Goal: Task Accomplishment & Management: Complete application form

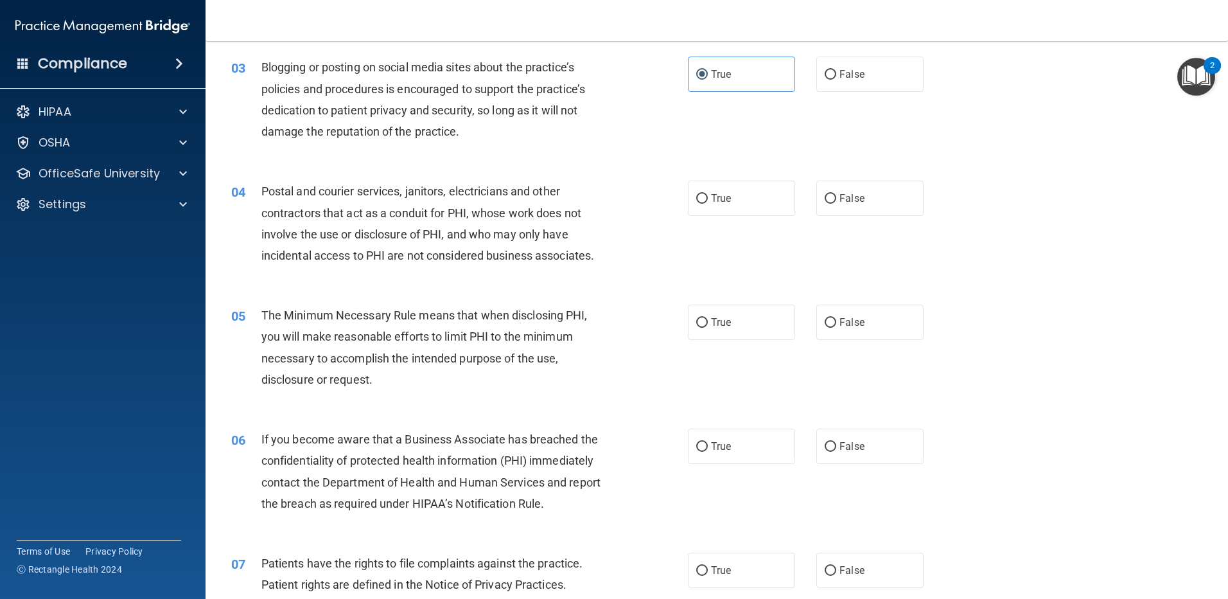
scroll to position [240, 0]
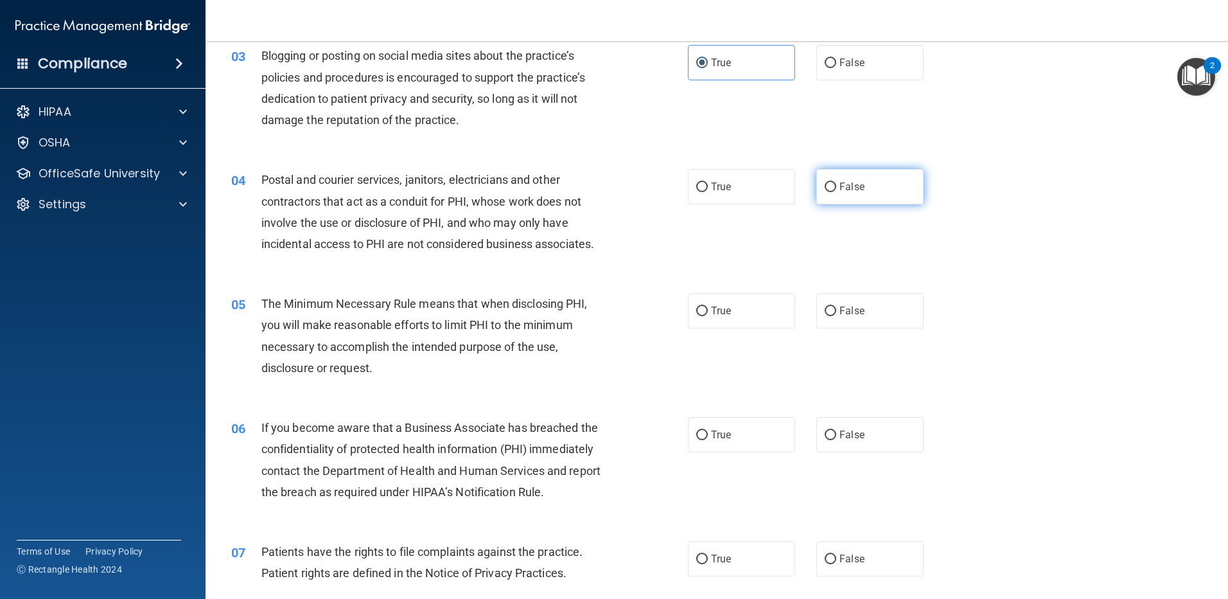
click at [849, 188] on span "False" at bounding box center [852, 187] width 25 height 12
click at [836, 188] on input "False" at bounding box center [831, 187] width 12 height 10
radio input "true"
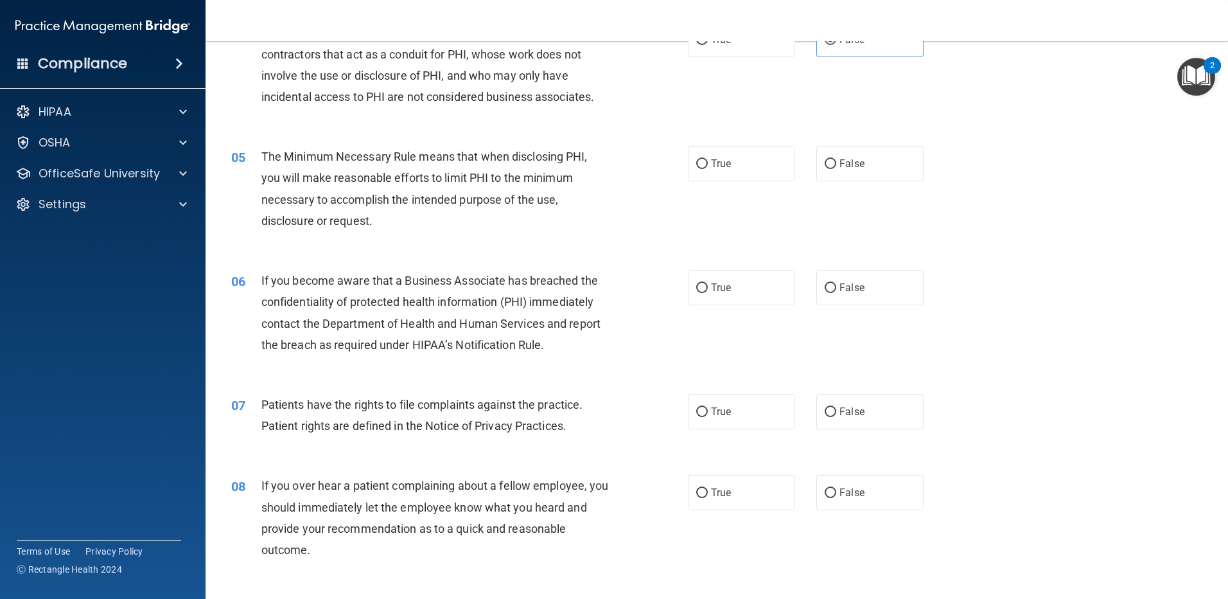
scroll to position [399, 0]
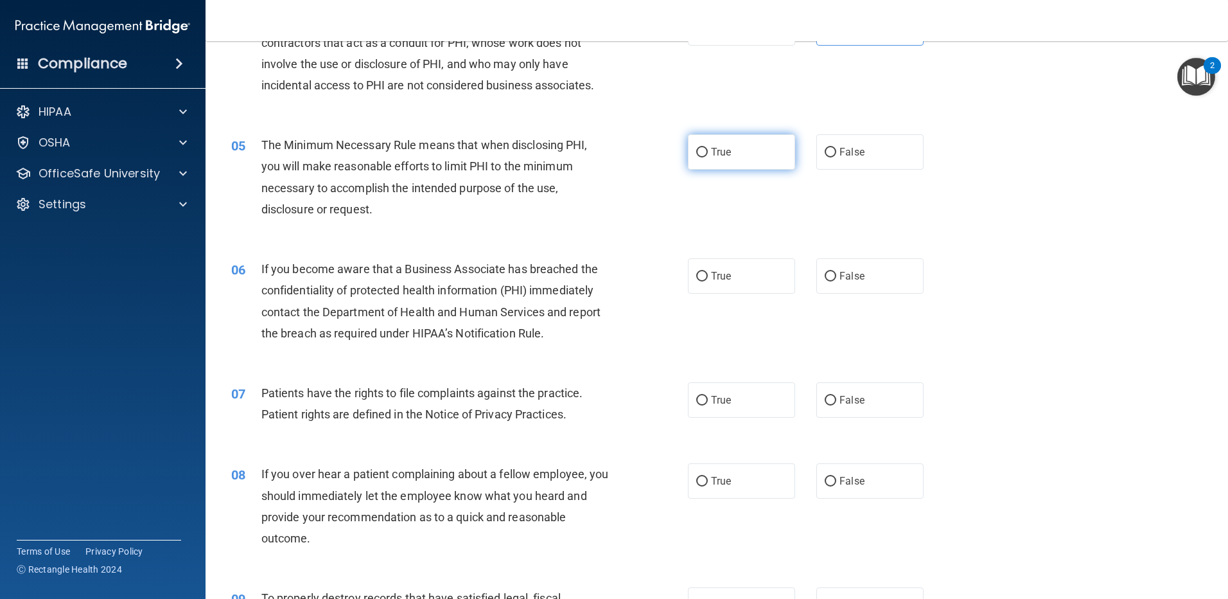
click at [732, 140] on label "True" at bounding box center [741, 151] width 107 height 35
click at [708, 148] on input "True" at bounding box center [702, 153] width 12 height 10
radio input "true"
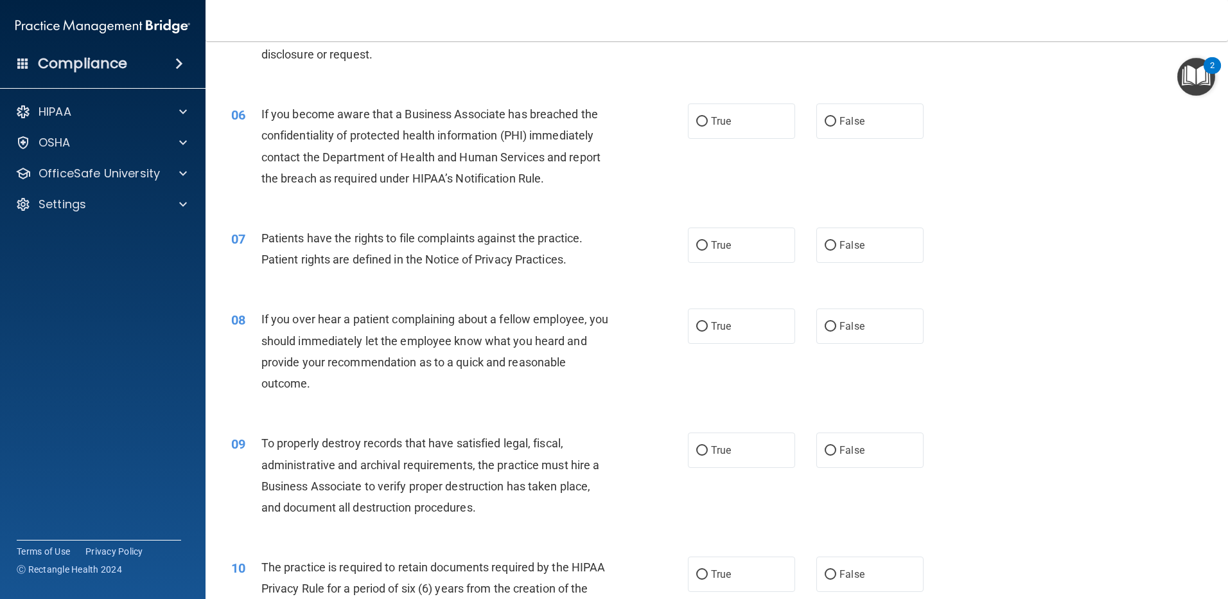
scroll to position [561, 0]
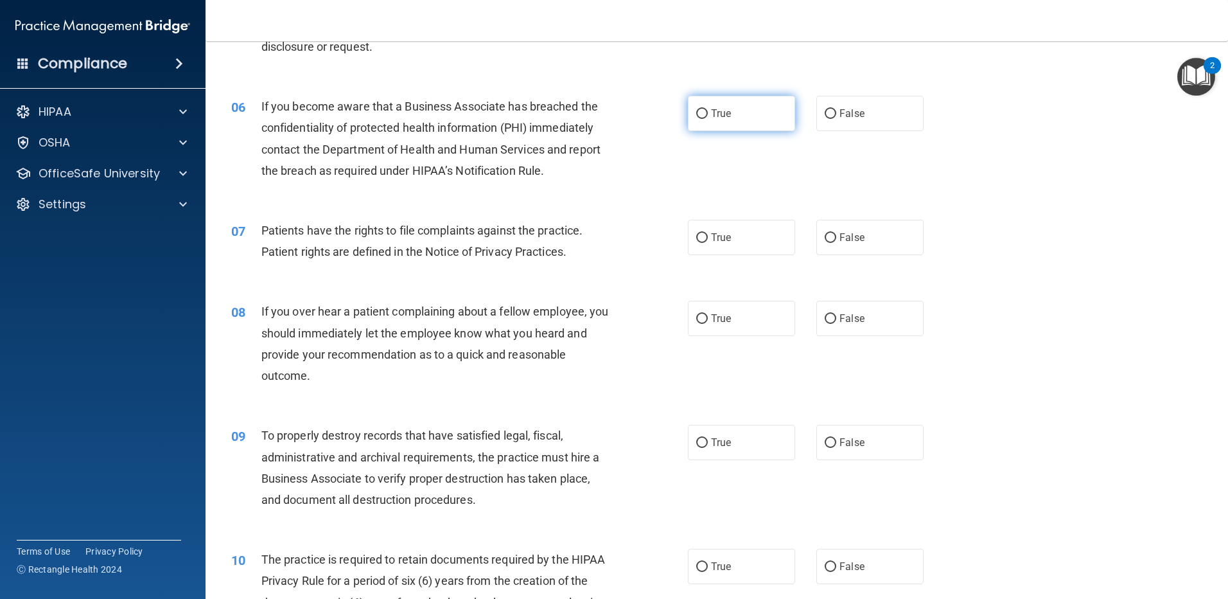
click at [748, 110] on label "True" at bounding box center [741, 113] width 107 height 35
click at [708, 110] on input "True" at bounding box center [702, 114] width 12 height 10
radio input "true"
click at [768, 234] on label "True" at bounding box center [741, 237] width 107 height 35
click at [708, 234] on input "True" at bounding box center [702, 238] width 12 height 10
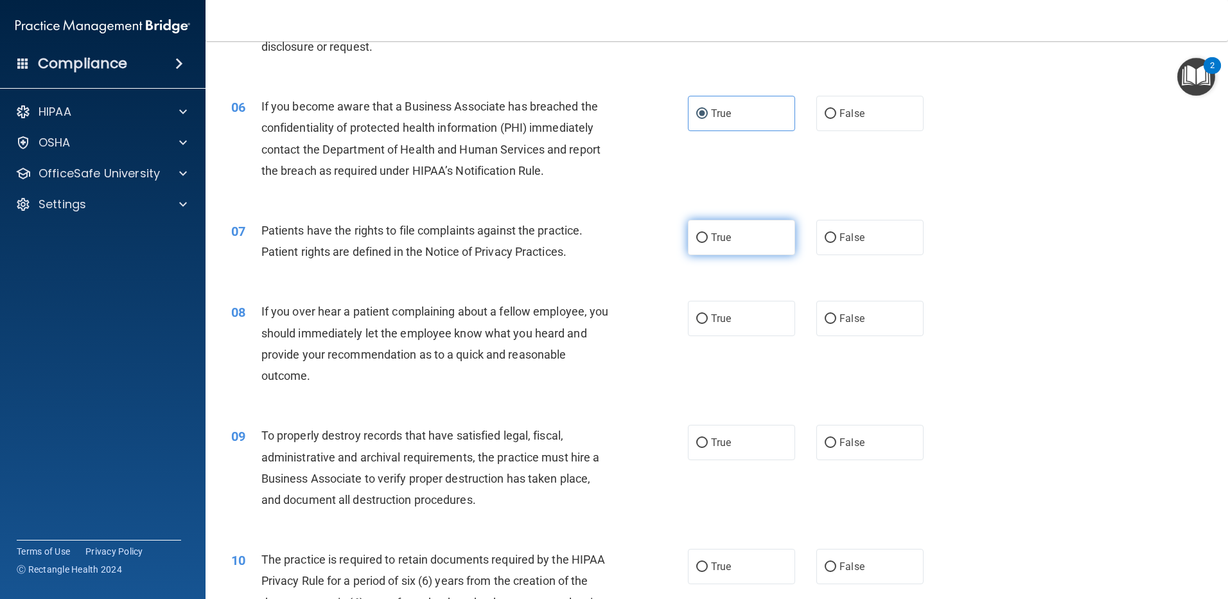
radio input "true"
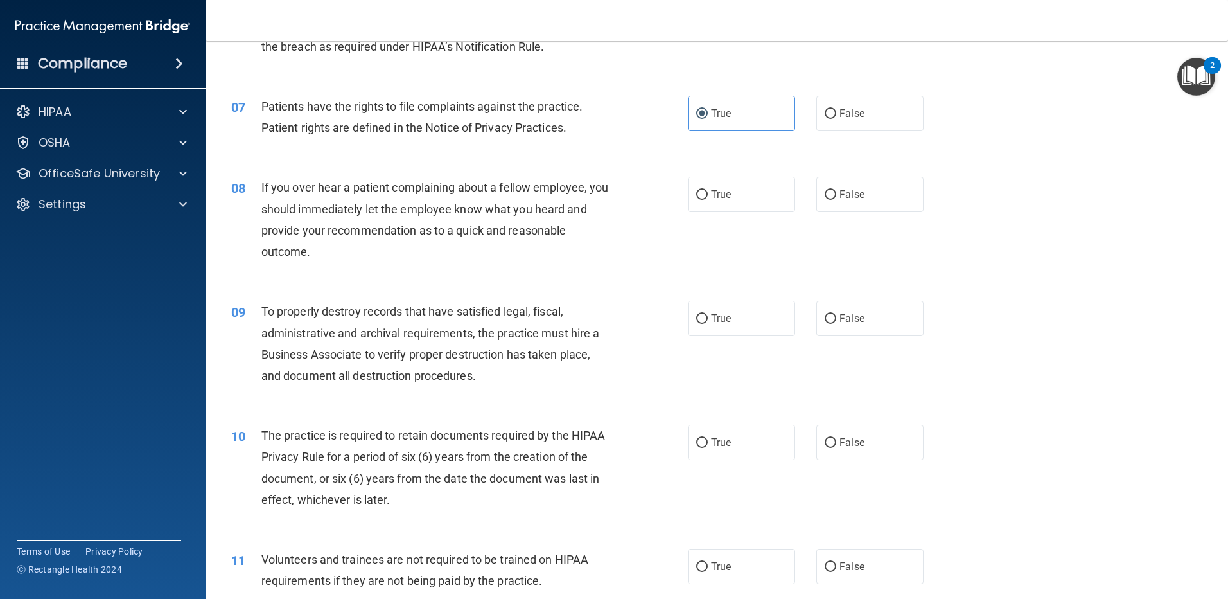
scroll to position [705, 0]
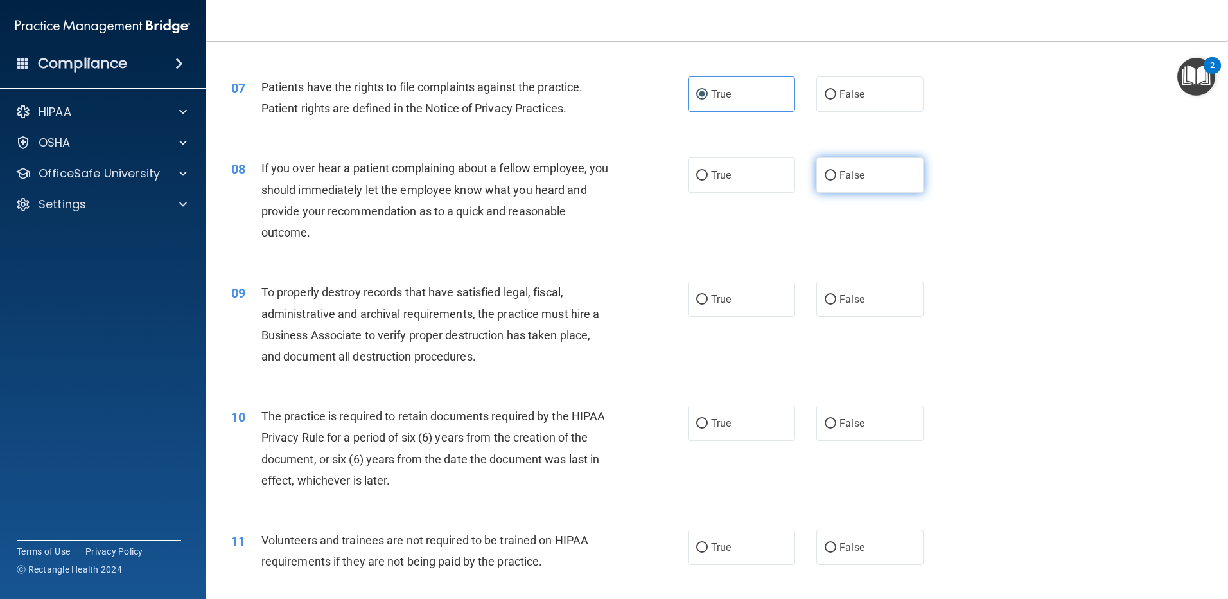
click at [833, 179] on label "False" at bounding box center [869, 174] width 107 height 35
click at [833, 179] on input "False" at bounding box center [831, 176] width 12 height 10
radio input "true"
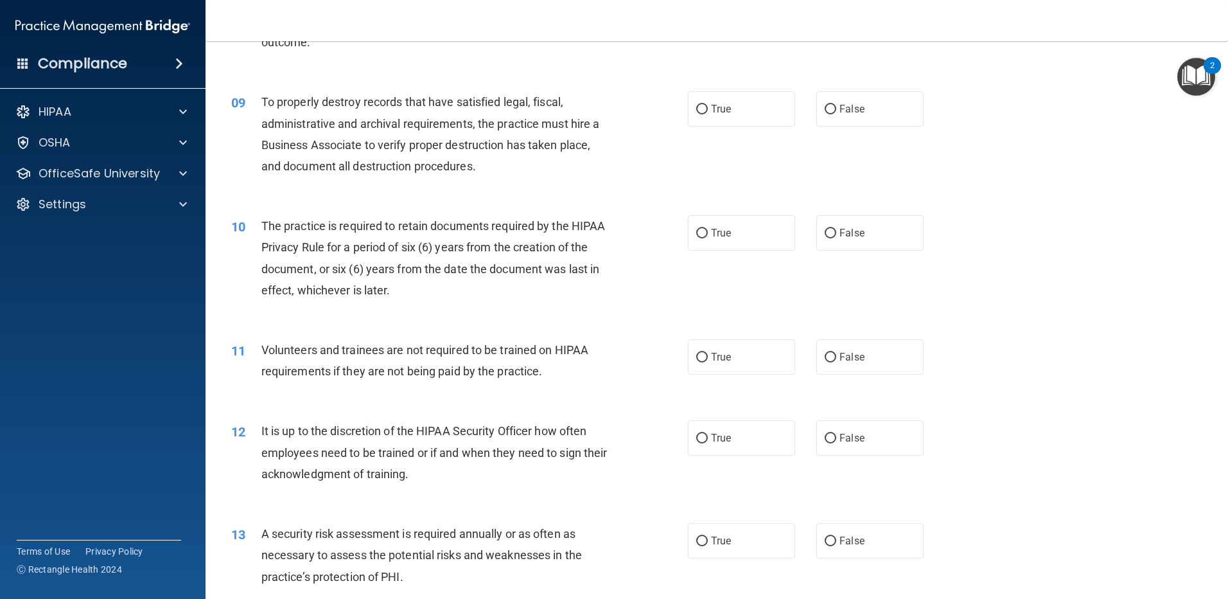
scroll to position [891, 0]
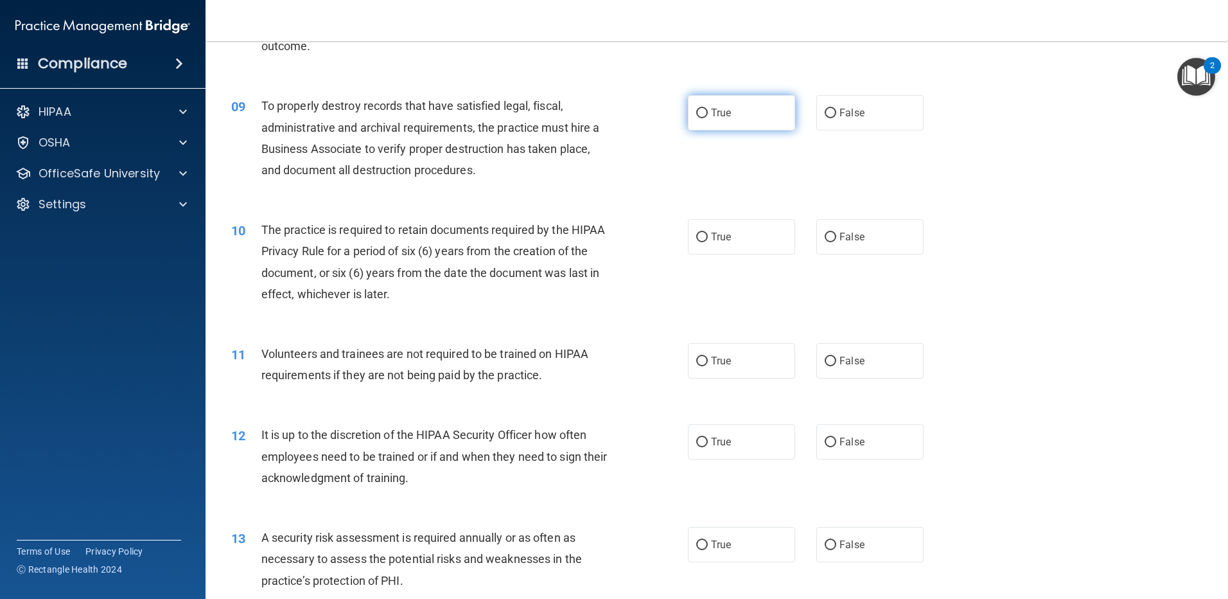
click at [746, 116] on label "True" at bounding box center [741, 112] width 107 height 35
click at [708, 116] on input "True" at bounding box center [702, 114] width 12 height 10
radio input "true"
drag, startPoint x: 752, startPoint y: 244, endPoint x: 748, endPoint y: 251, distance: 7.5
click at [750, 248] on label "True" at bounding box center [741, 236] width 107 height 35
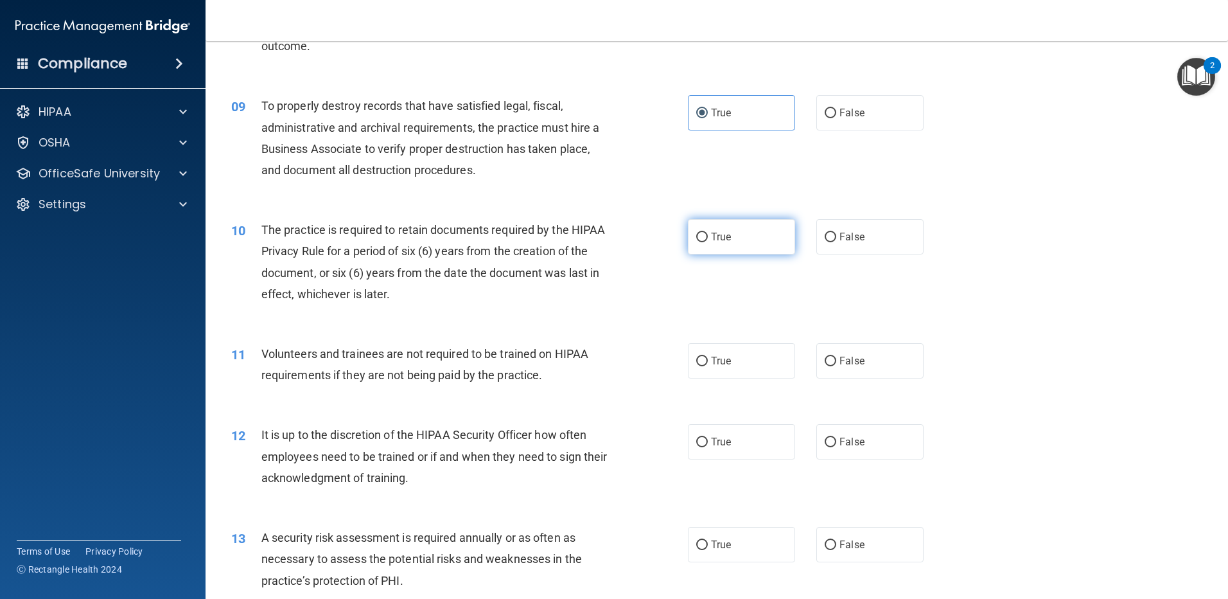
click at [708, 242] on input "True" at bounding box center [702, 238] width 12 height 10
radio input "true"
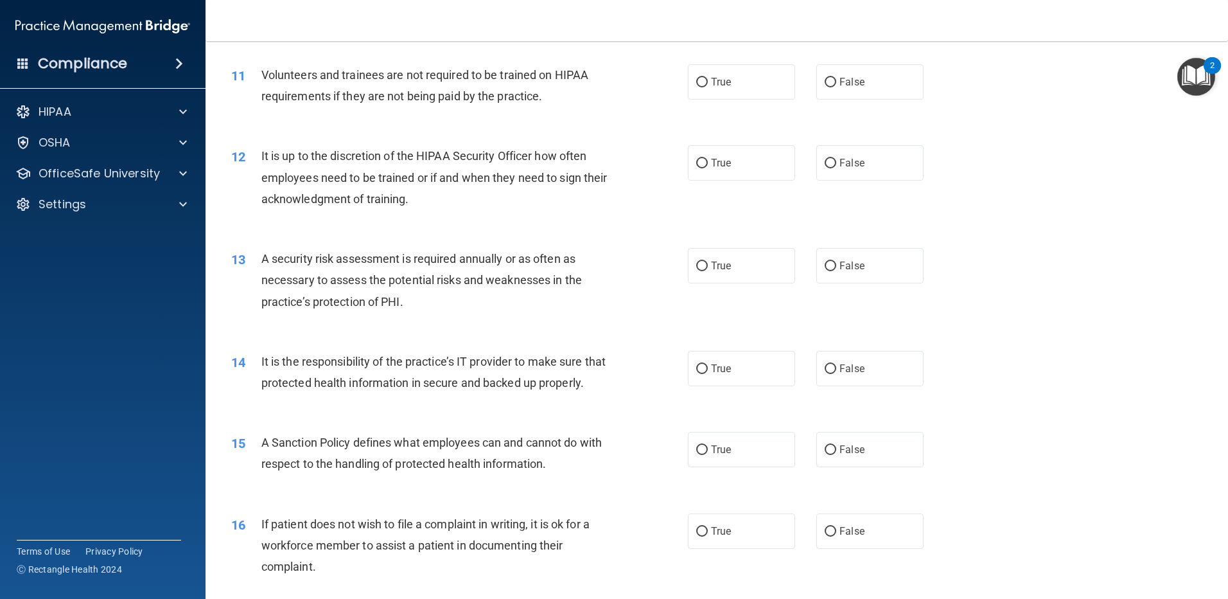
scroll to position [1177, 0]
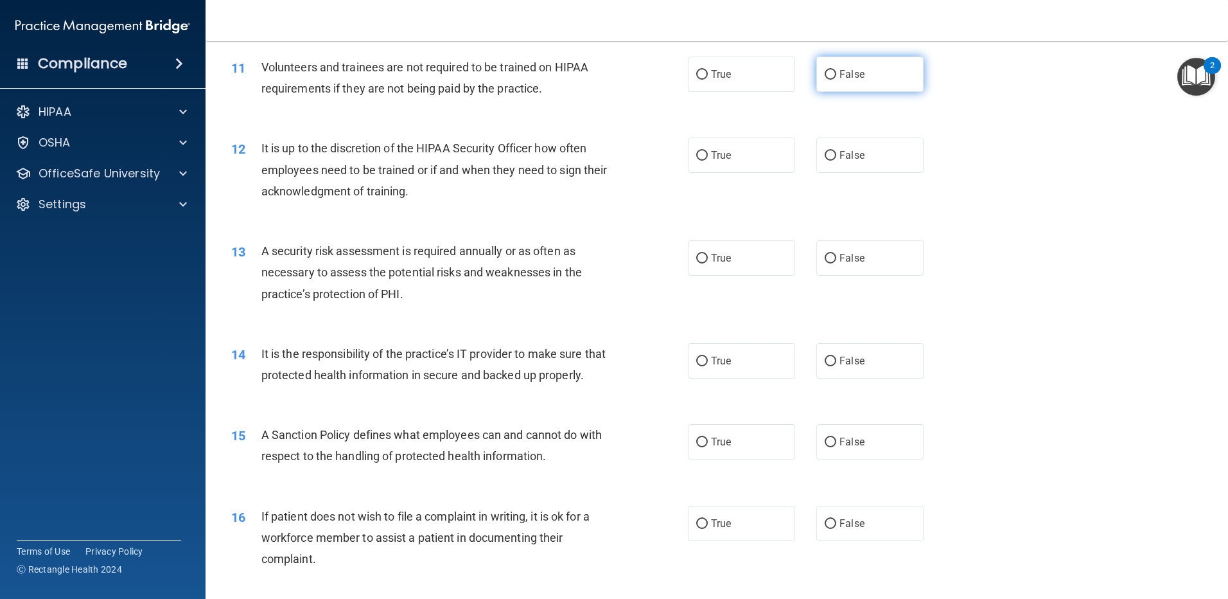
click at [850, 74] on span "False" at bounding box center [852, 74] width 25 height 12
click at [836, 74] on input "False" at bounding box center [831, 75] width 12 height 10
radio input "true"
click at [780, 154] on label "True" at bounding box center [741, 154] width 107 height 35
click at [708, 154] on input "True" at bounding box center [702, 156] width 12 height 10
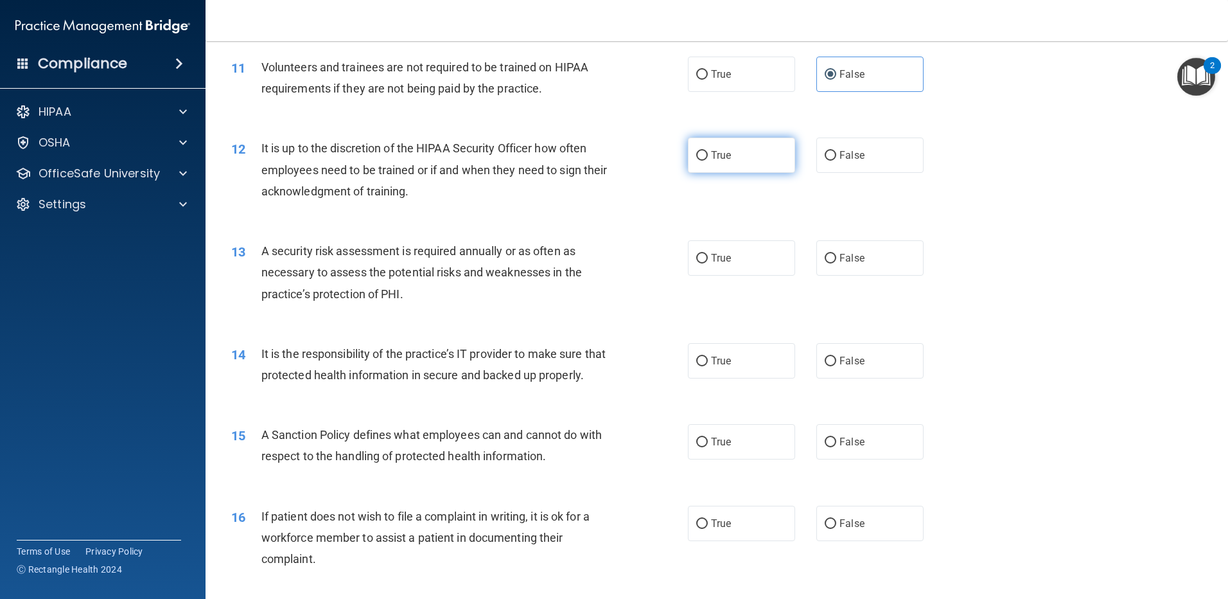
radio input "true"
click at [729, 249] on label "True" at bounding box center [741, 257] width 107 height 35
click at [708, 254] on input "True" at bounding box center [702, 259] width 12 height 10
radio input "true"
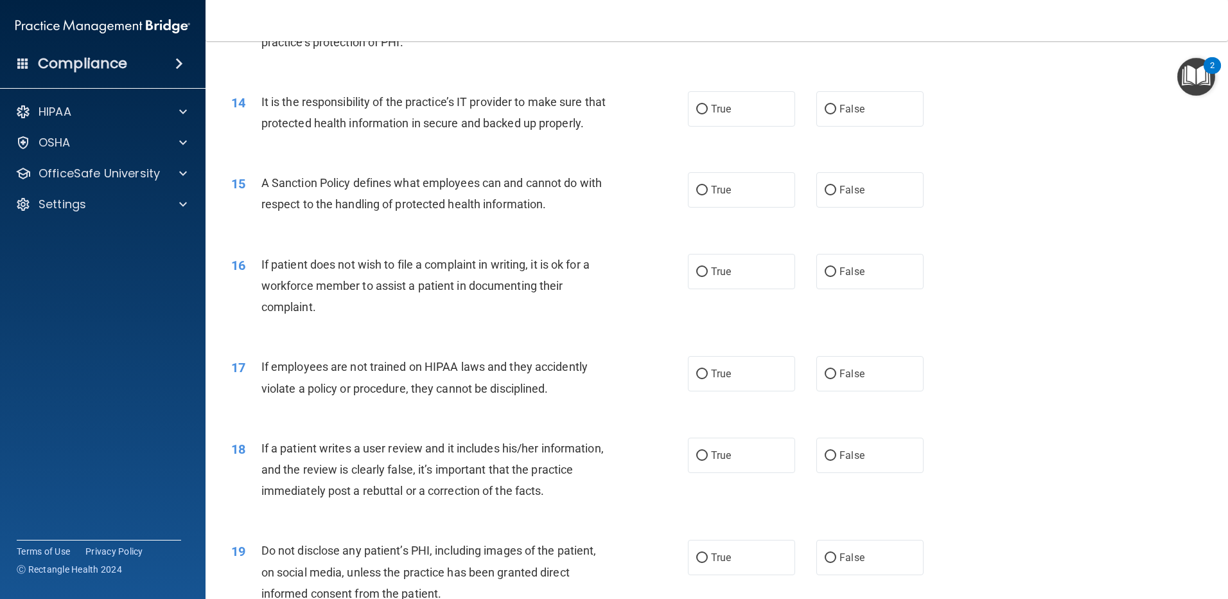
scroll to position [1437, 0]
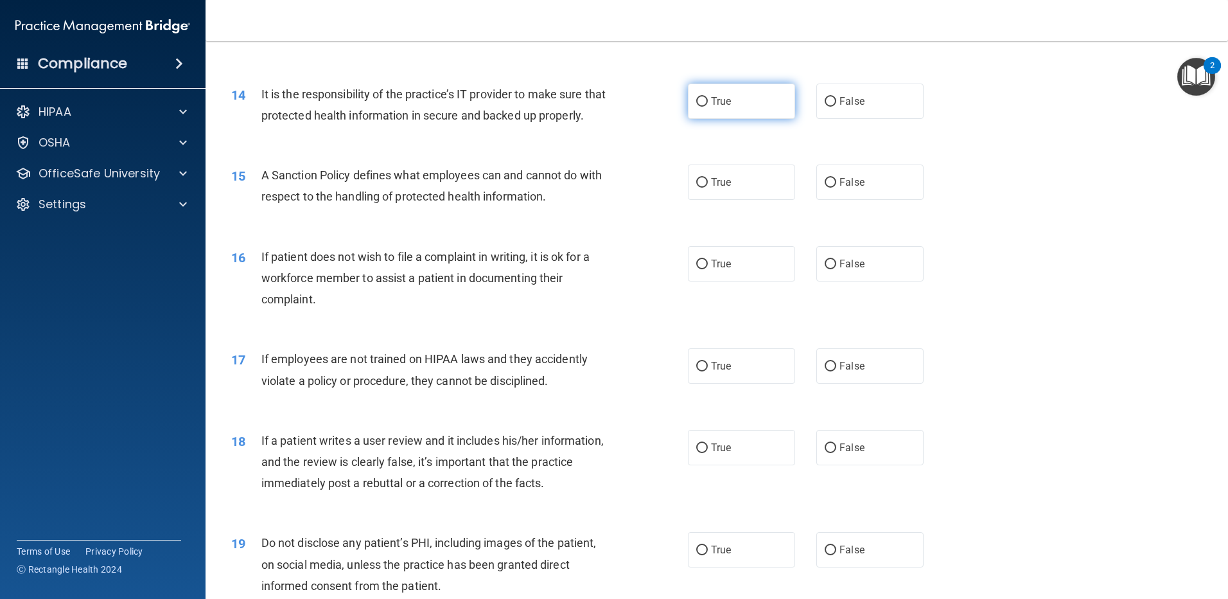
click at [754, 104] on label "True" at bounding box center [741, 101] width 107 height 35
click at [708, 104] on input "True" at bounding box center [702, 102] width 12 height 10
radio input "true"
click at [757, 200] on label "True" at bounding box center [741, 181] width 107 height 35
click at [708, 188] on input "True" at bounding box center [702, 183] width 12 height 10
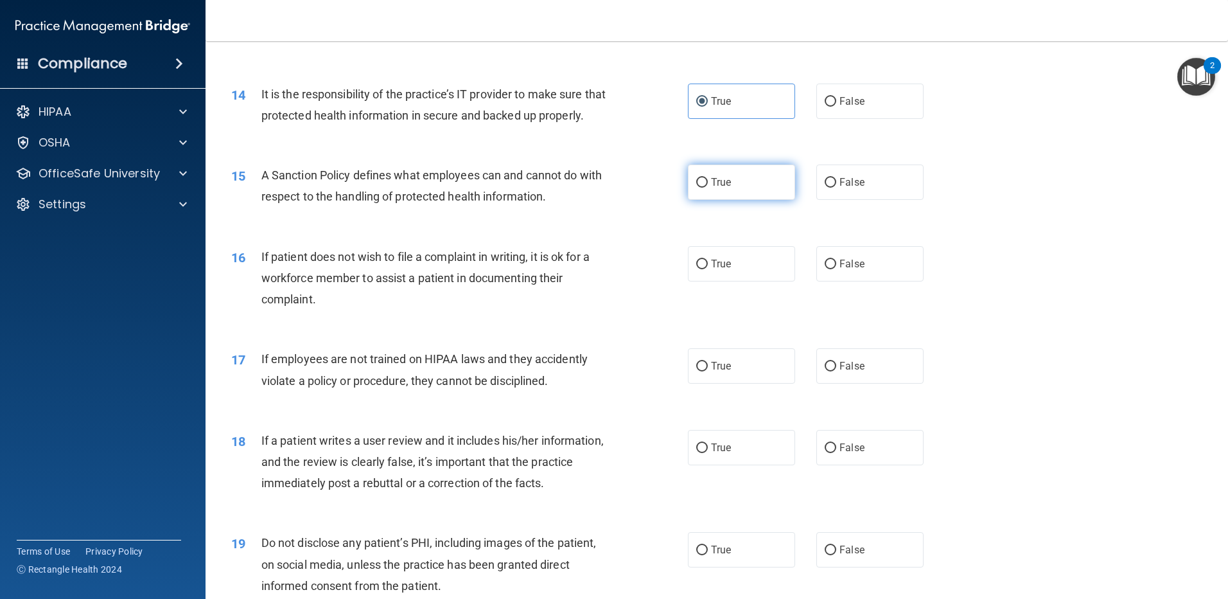
radio input "true"
click at [730, 280] on label "True" at bounding box center [741, 263] width 107 height 35
click at [708, 269] on input "True" at bounding box center [702, 265] width 12 height 10
radio input "true"
click at [842, 372] on span "False" at bounding box center [852, 366] width 25 height 12
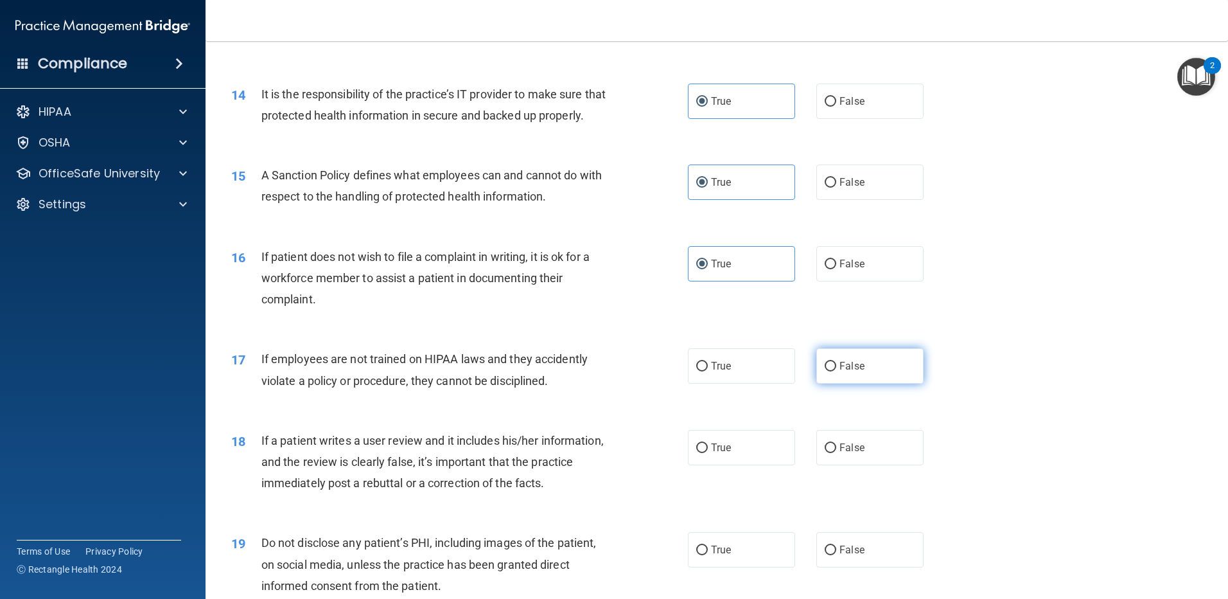
click at [836, 371] on input "False" at bounding box center [831, 367] width 12 height 10
radio input "true"
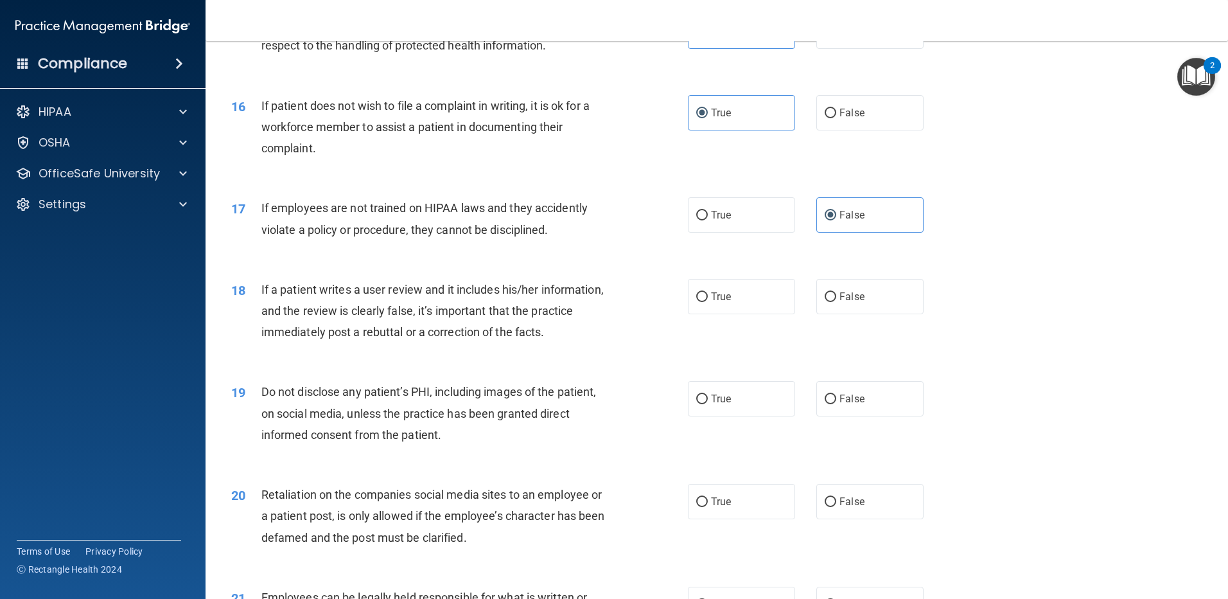
scroll to position [1700, 0]
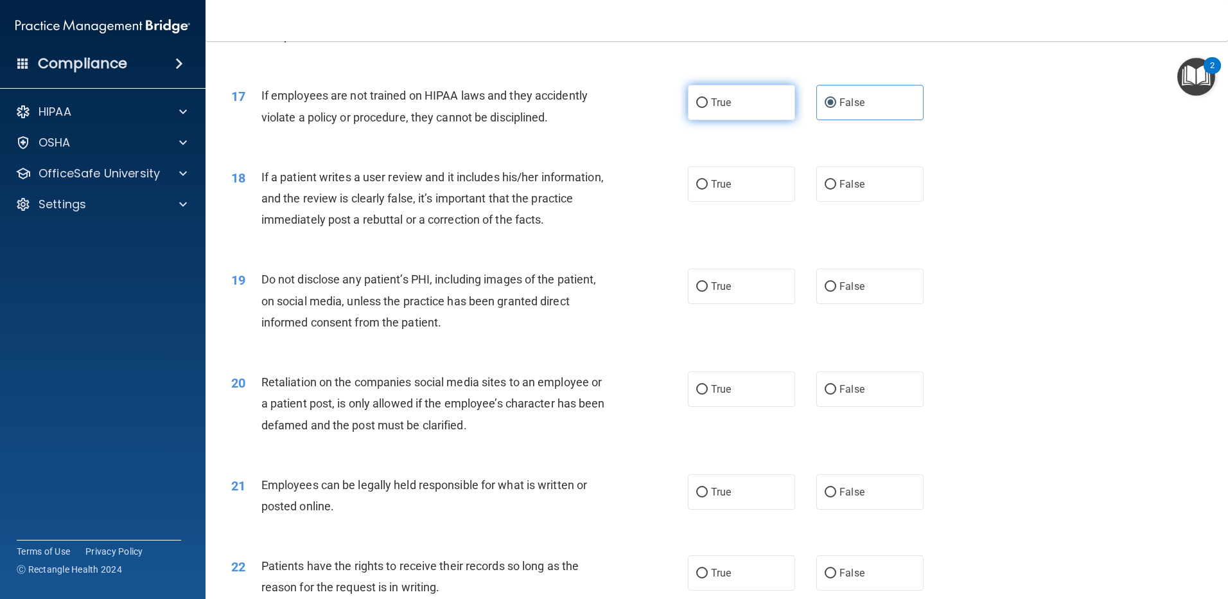
click at [750, 120] on label "True" at bounding box center [741, 102] width 107 height 35
click at [708, 108] on input "True" at bounding box center [702, 103] width 12 height 10
radio input "true"
radio input "false"
click at [913, 202] on label "False" at bounding box center [869, 183] width 107 height 35
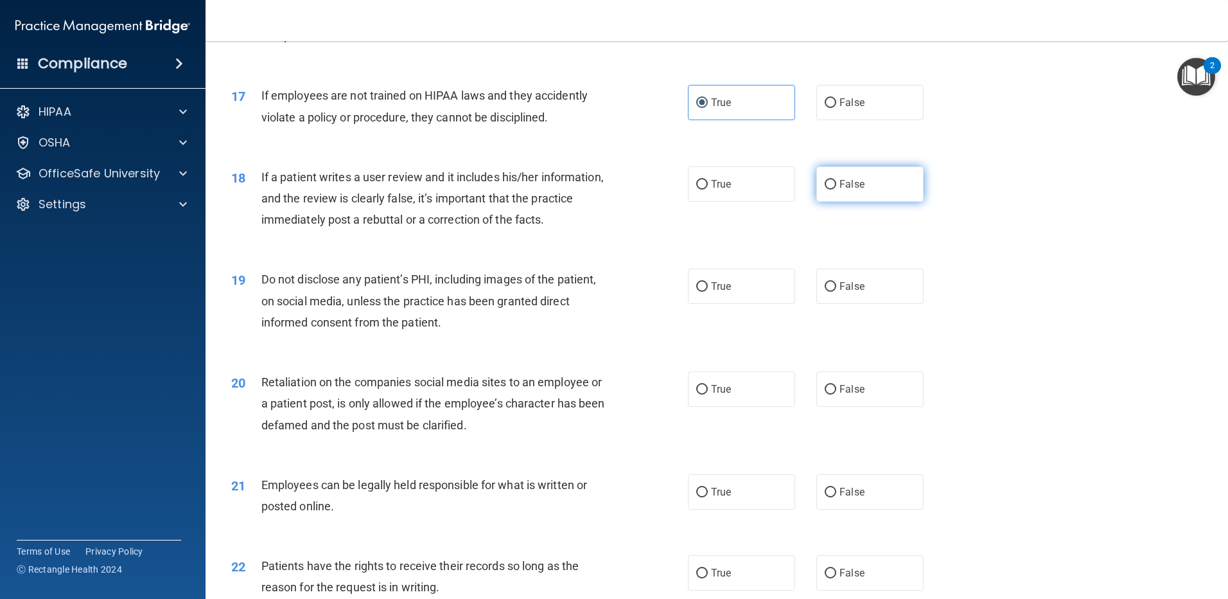
click at [836, 190] on input "False" at bounding box center [831, 185] width 12 height 10
radio input "true"
click at [771, 304] on label "True" at bounding box center [741, 286] width 107 height 35
click at [708, 292] on input "True" at bounding box center [702, 287] width 12 height 10
radio input "true"
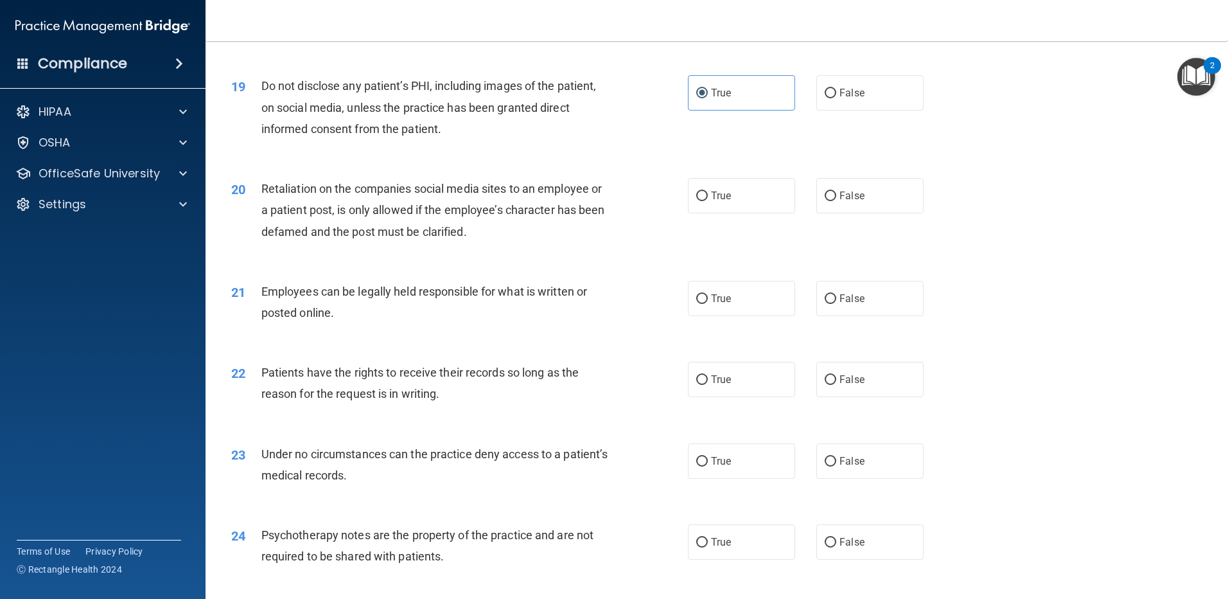
scroll to position [1901, 0]
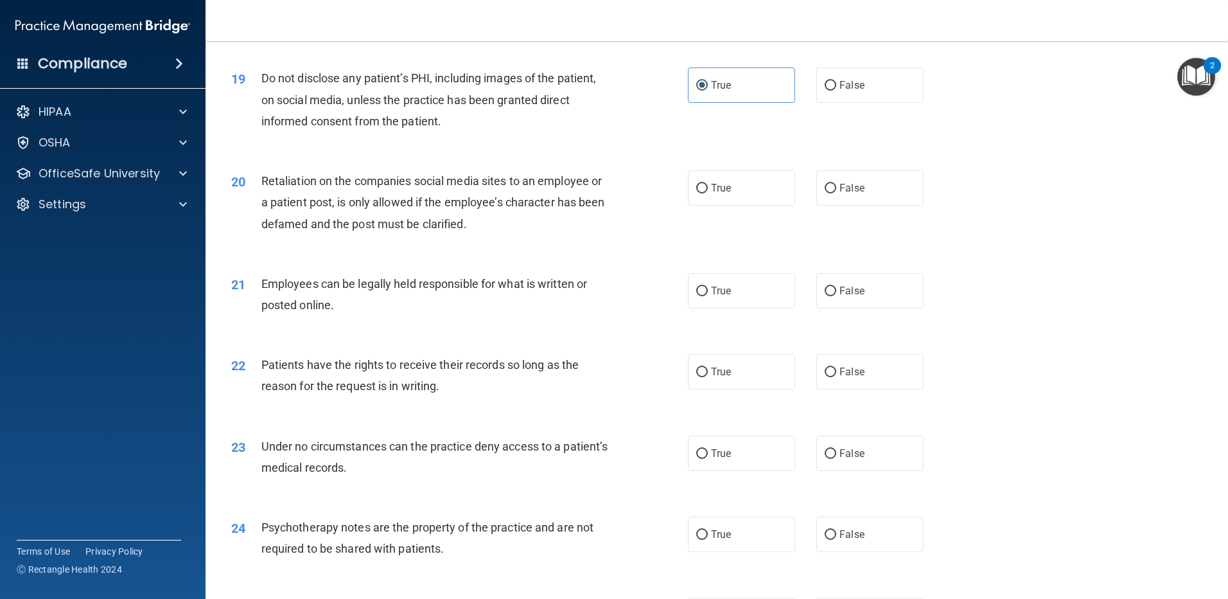
click at [1208, 416] on main "- HIPAA Policies and Procedures Quiz This quiz doesn’t expire until [DATE]. Are…" at bounding box center [717, 320] width 1023 height 558
click at [754, 206] on label "True" at bounding box center [741, 187] width 107 height 35
click at [708, 193] on input "True" at bounding box center [702, 189] width 12 height 10
radio input "true"
click at [752, 308] on label "True" at bounding box center [741, 290] width 107 height 35
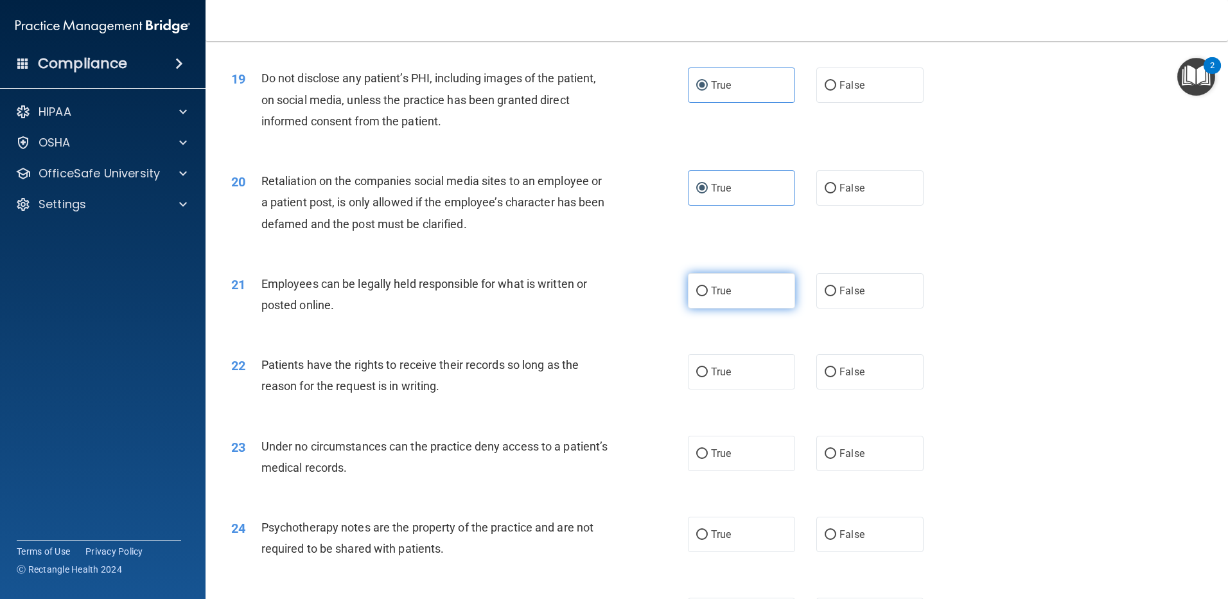
click at [708, 296] on input "True" at bounding box center [702, 292] width 12 height 10
radio input "true"
click at [749, 389] on label "True" at bounding box center [741, 371] width 107 height 35
click at [708, 377] on input "True" at bounding box center [702, 372] width 12 height 10
radio input "true"
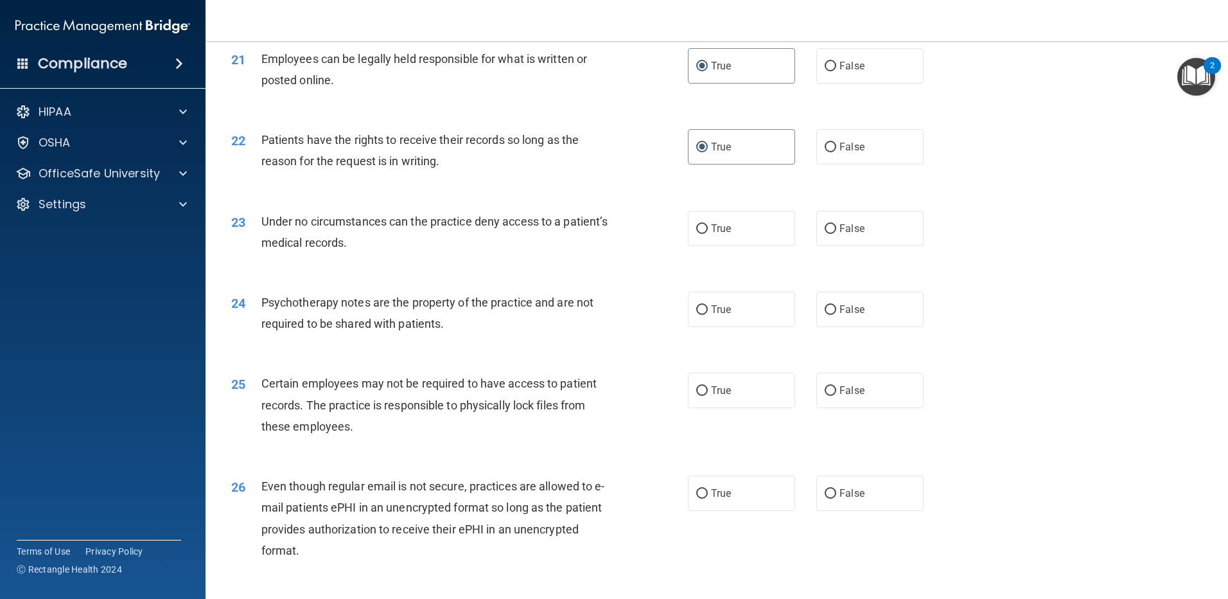
scroll to position [2130, 0]
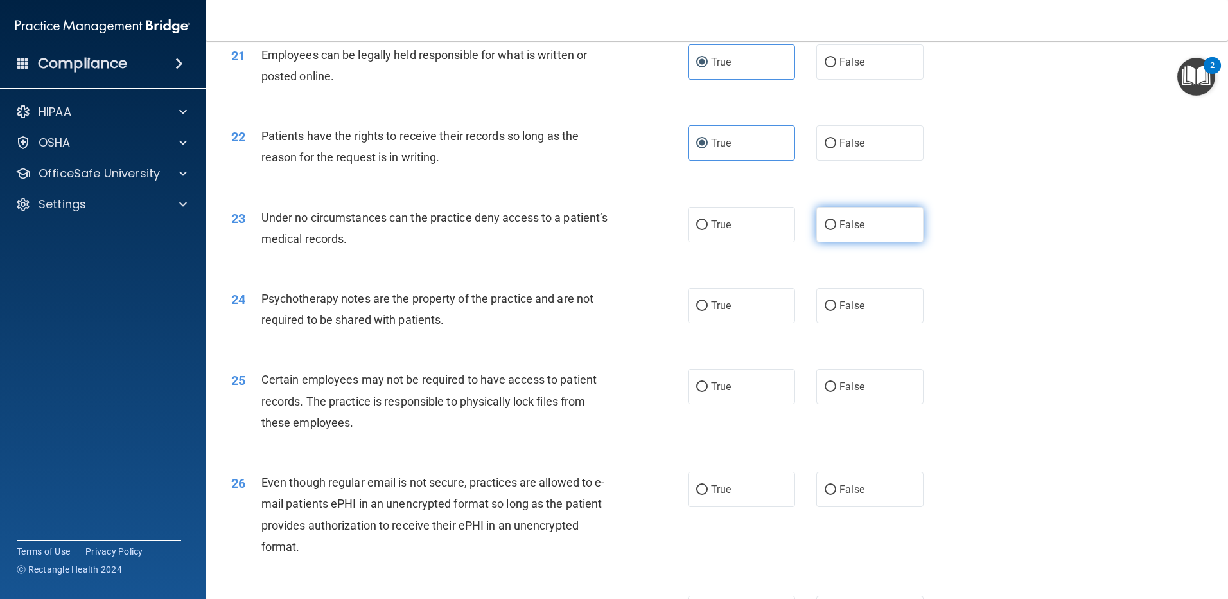
click at [826, 230] on input "False" at bounding box center [831, 225] width 12 height 10
radio input "true"
click at [842, 317] on label "False" at bounding box center [869, 305] width 107 height 35
click at [836, 311] on input "False" at bounding box center [831, 306] width 12 height 10
radio input "true"
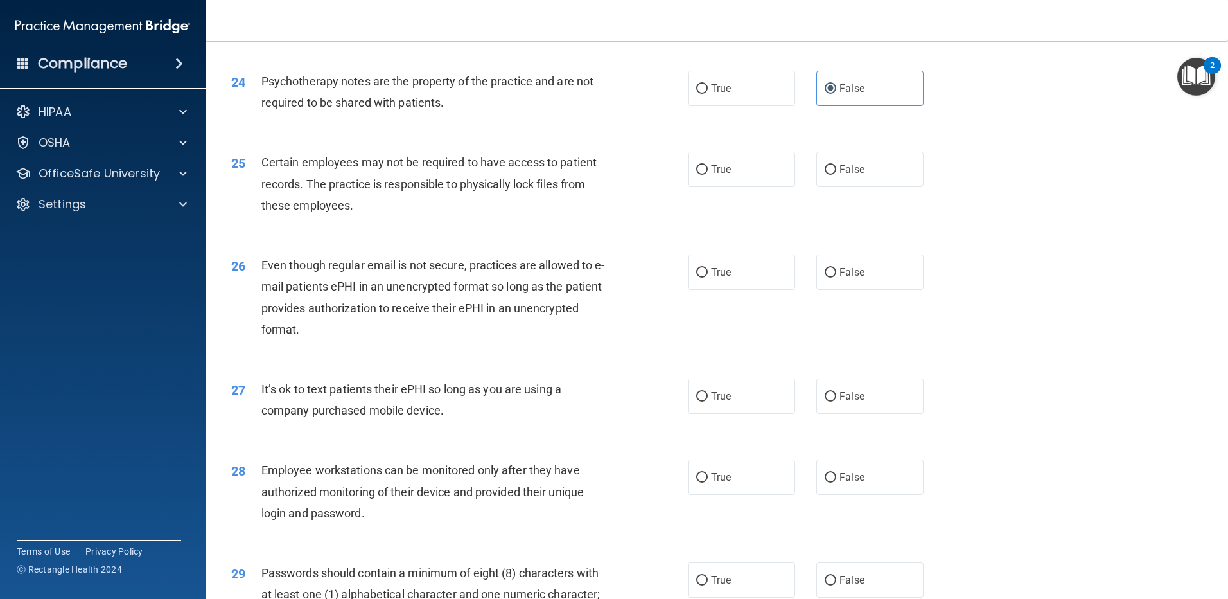
scroll to position [2374, 0]
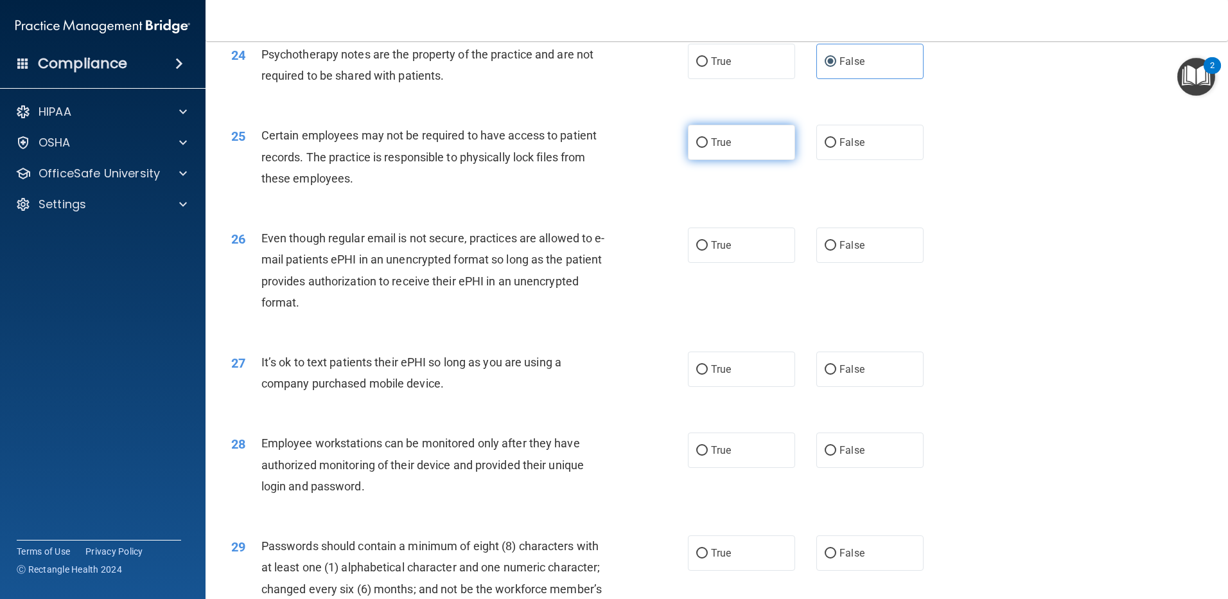
click at [761, 160] on label "True" at bounding box center [741, 142] width 107 height 35
click at [708, 148] on input "True" at bounding box center [702, 143] width 12 height 10
radio input "true"
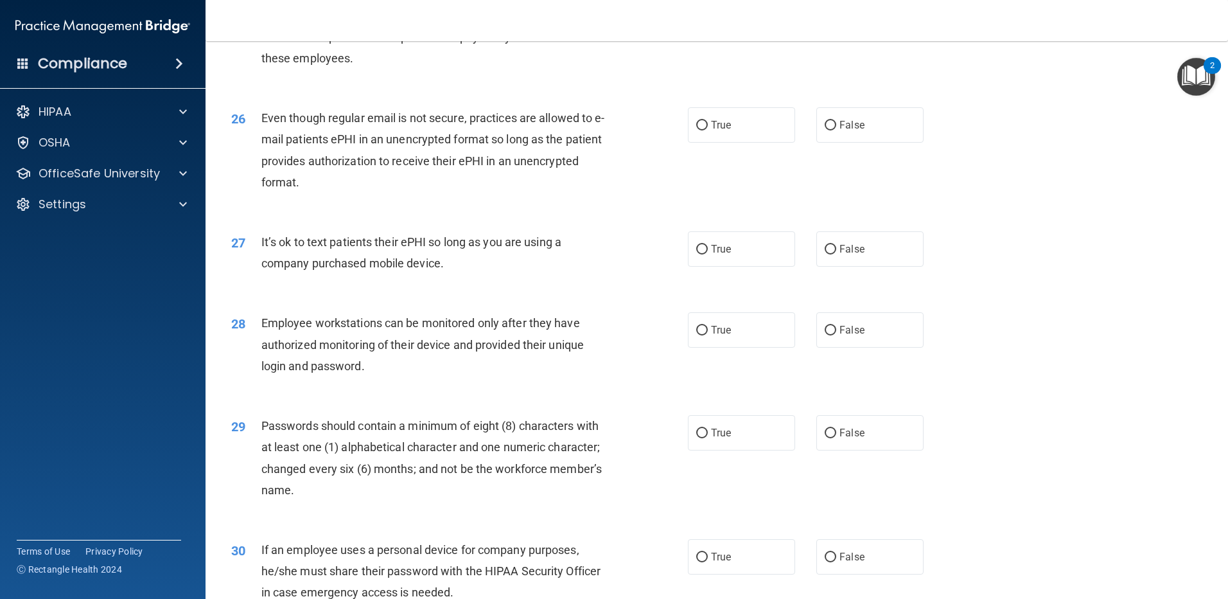
scroll to position [2483, 0]
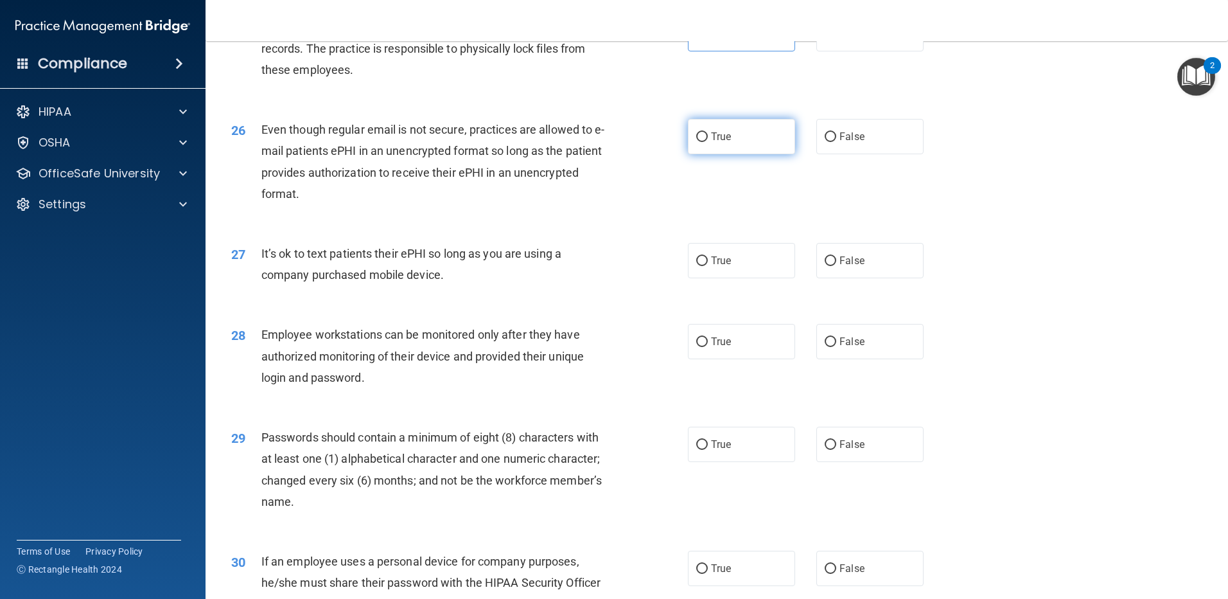
click at [718, 154] on label "True" at bounding box center [741, 136] width 107 height 35
click at [708, 142] on input "True" at bounding box center [702, 137] width 12 height 10
radio input "true"
click at [753, 278] on label "True" at bounding box center [741, 260] width 107 height 35
click at [708, 266] on input "True" at bounding box center [702, 261] width 12 height 10
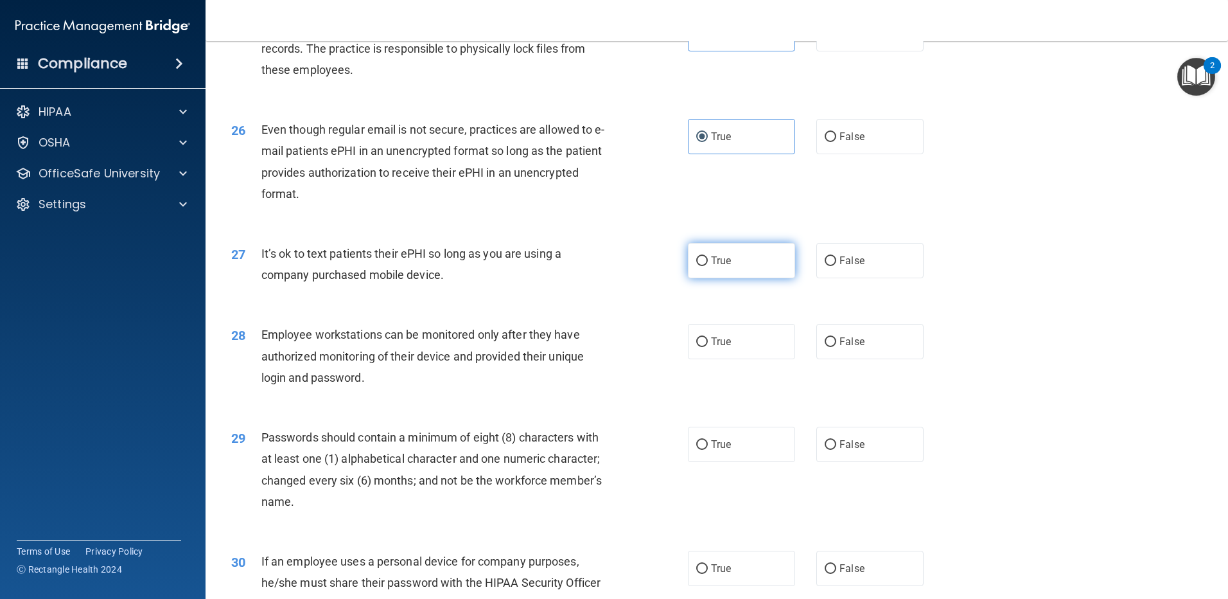
radio input "true"
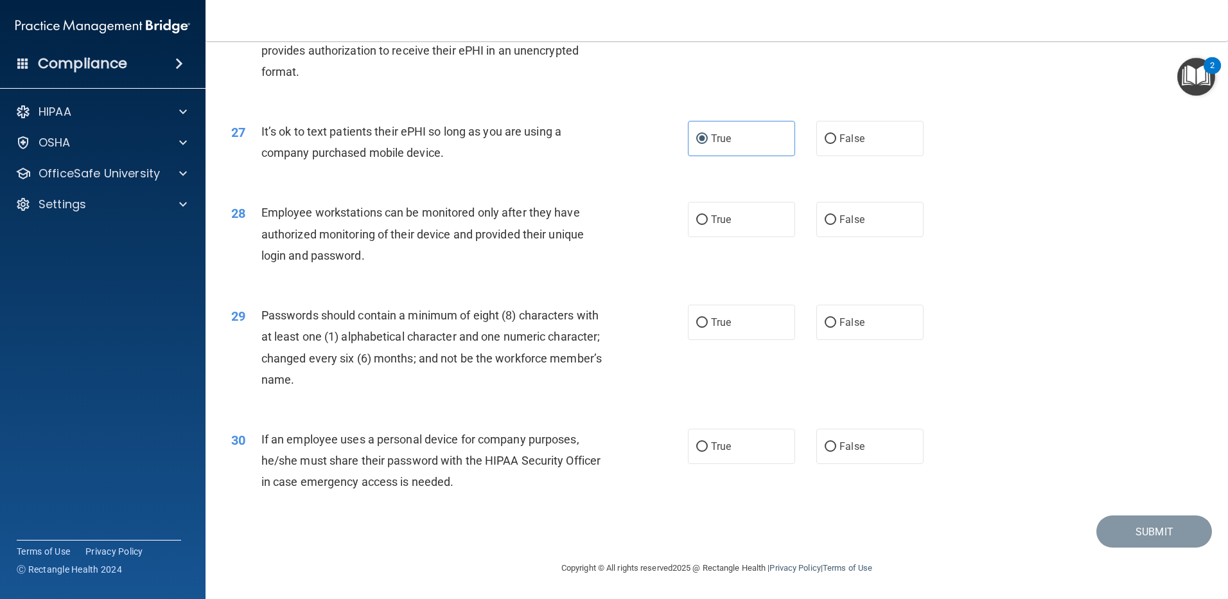
scroll to position [2562, 0]
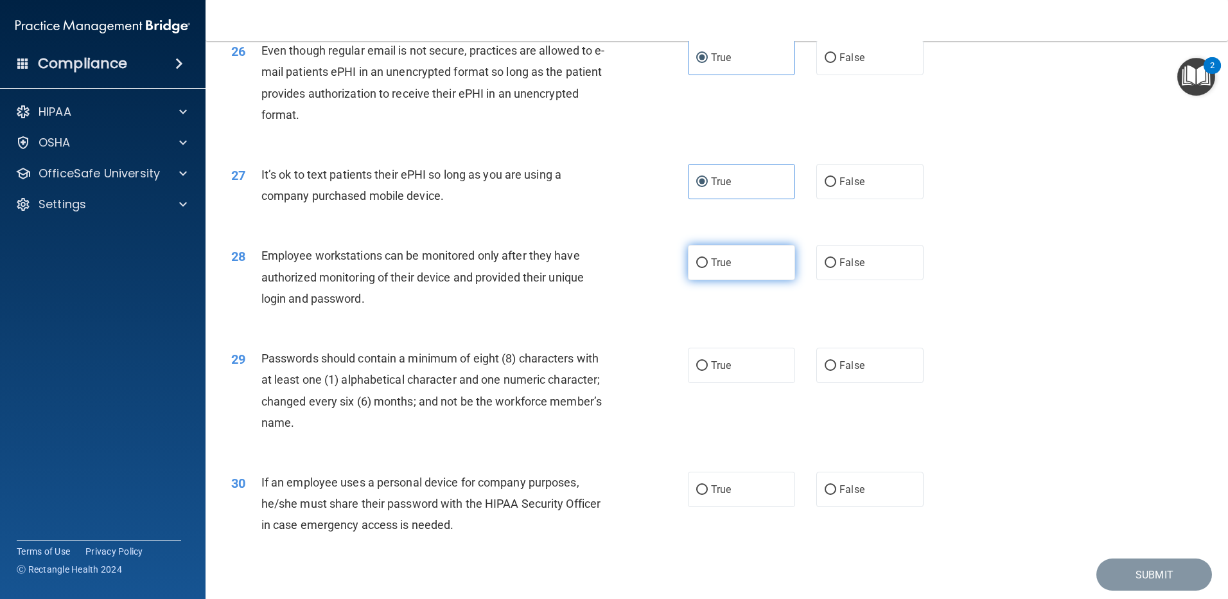
click at [720, 269] on span "True" at bounding box center [721, 262] width 20 height 12
click at [708, 268] on input "True" at bounding box center [702, 263] width 12 height 10
radio input "true"
click at [740, 378] on label "True" at bounding box center [741, 365] width 107 height 35
click at [708, 371] on input "True" at bounding box center [702, 366] width 12 height 10
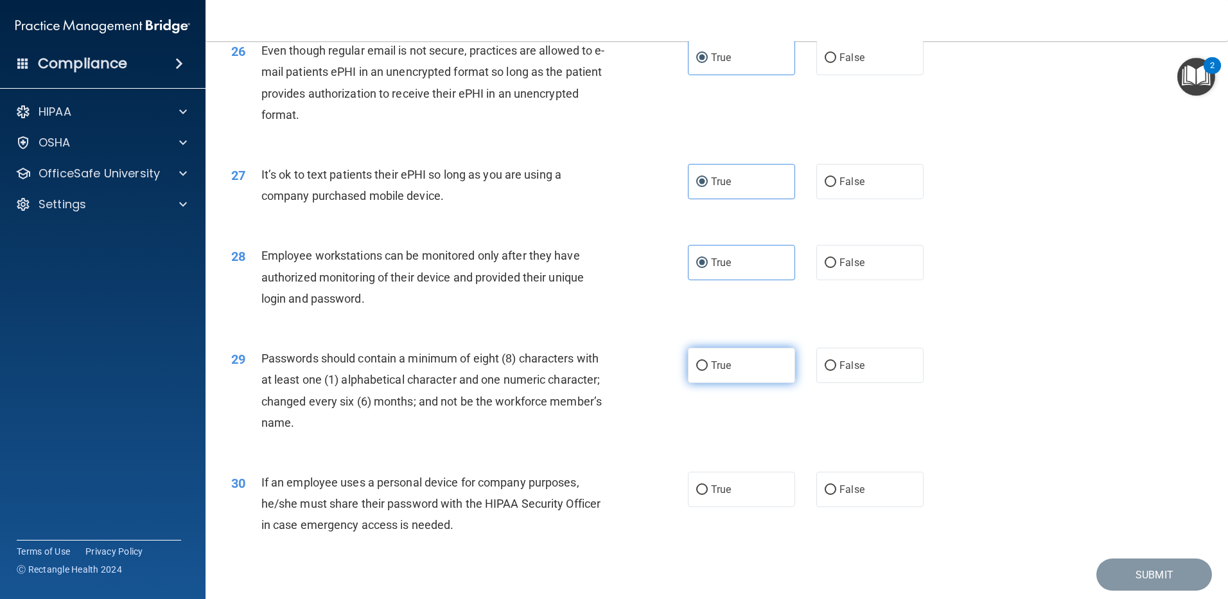
radio input "true"
click at [777, 507] on label "True" at bounding box center [741, 489] width 107 height 35
click at [708, 495] on input "True" at bounding box center [702, 490] width 12 height 10
radio input "true"
click at [1154, 591] on button "Submit" at bounding box center [1155, 574] width 116 height 33
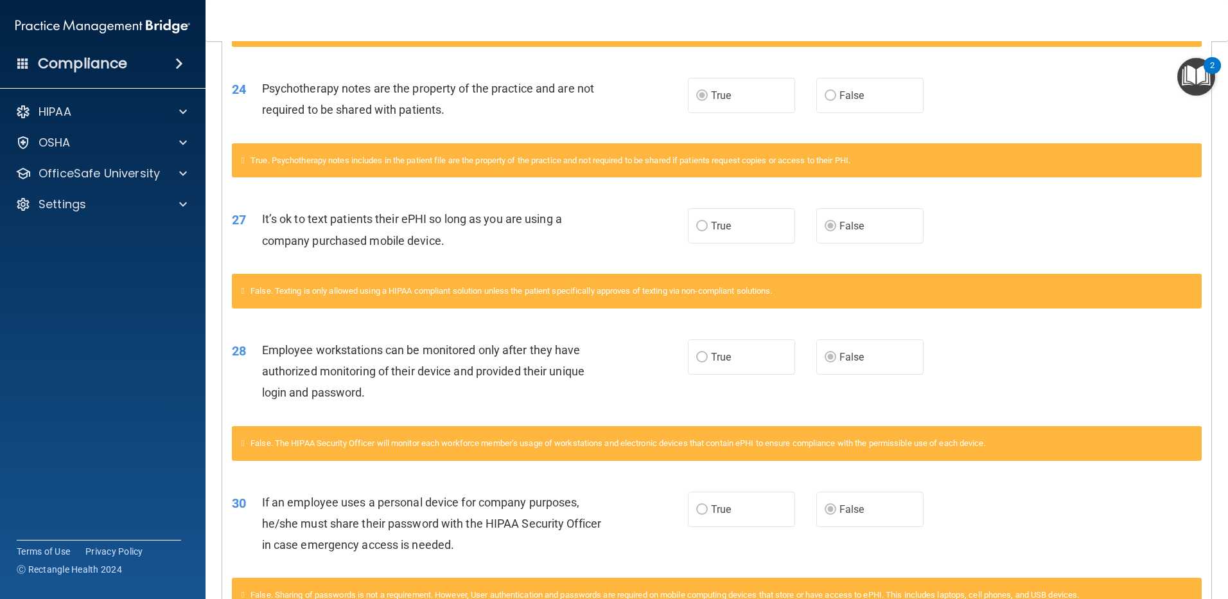
scroll to position [1914, 0]
